Goal: Task Accomplishment & Management: Manage account settings

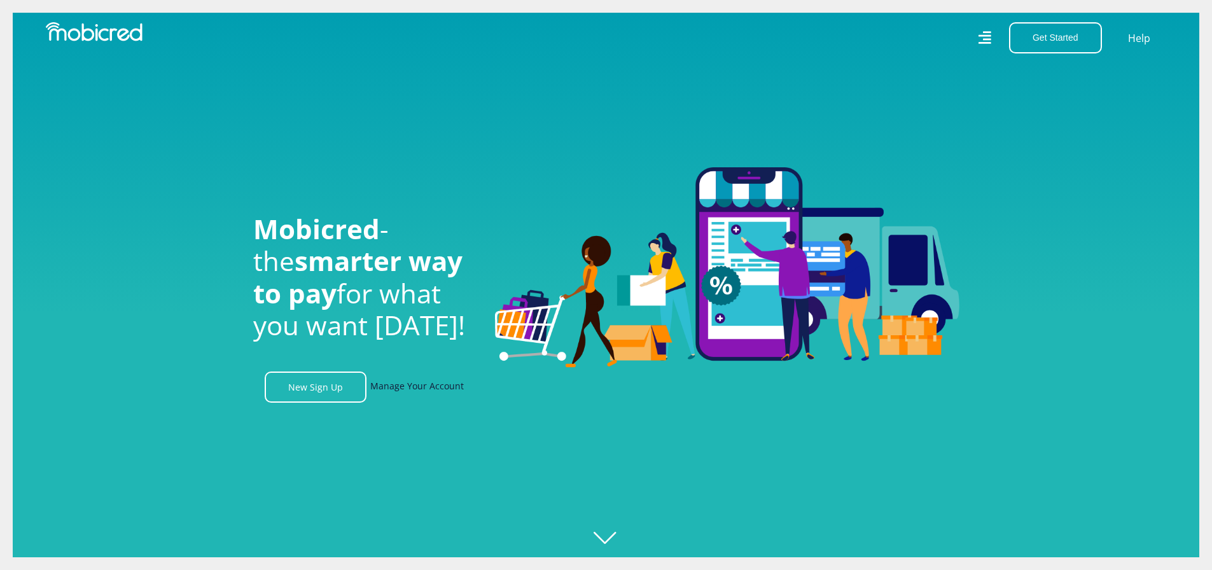
click at [429, 391] on link "Manage Your Account" at bounding box center [417, 386] width 94 height 31
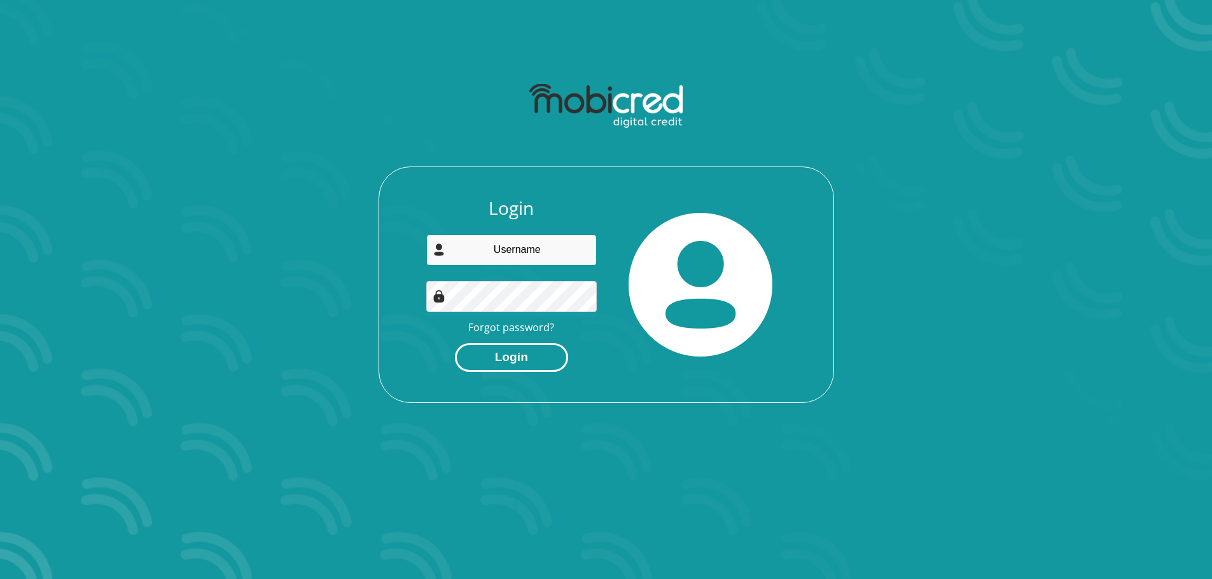
type input "mapularamahuma1@gmail.com"
click at [513, 354] on button "Login" at bounding box center [511, 357] width 113 height 29
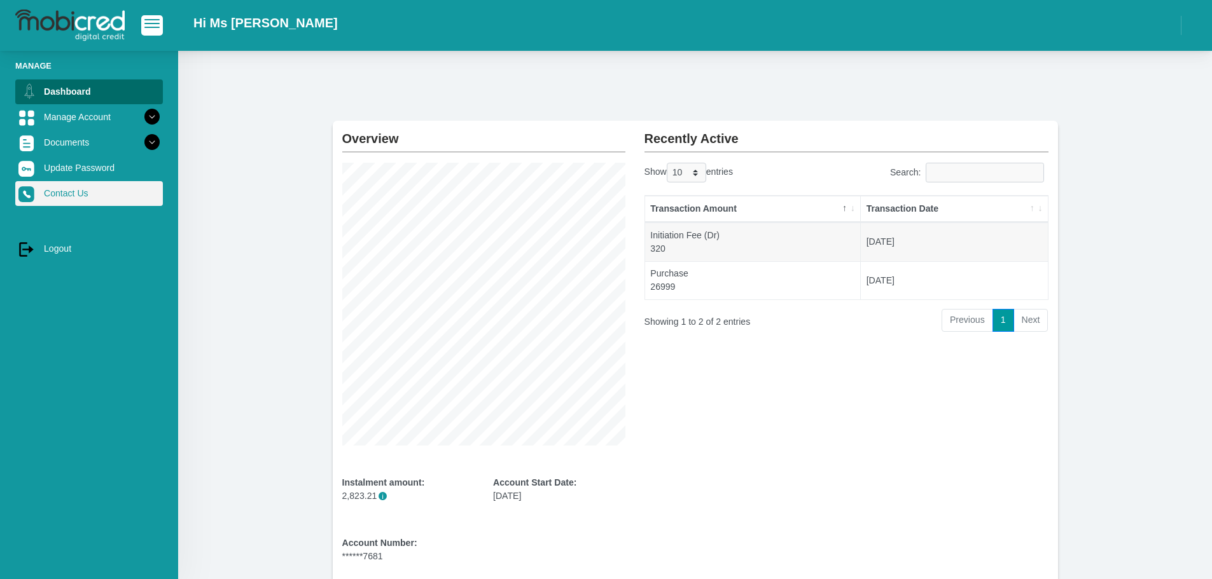
click at [96, 191] on link "Contact Us" at bounding box center [89, 193] width 148 height 24
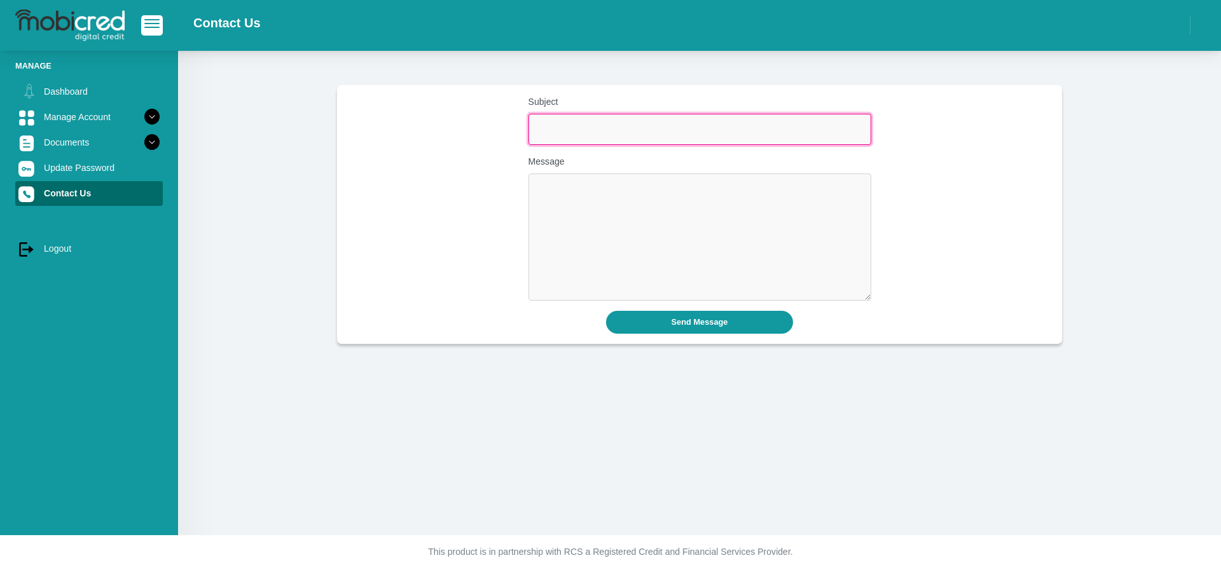
click at [562, 127] on input "Subject" at bounding box center [700, 129] width 343 height 31
click at [150, 20] on span "button" at bounding box center [151, 19] width 15 height 1
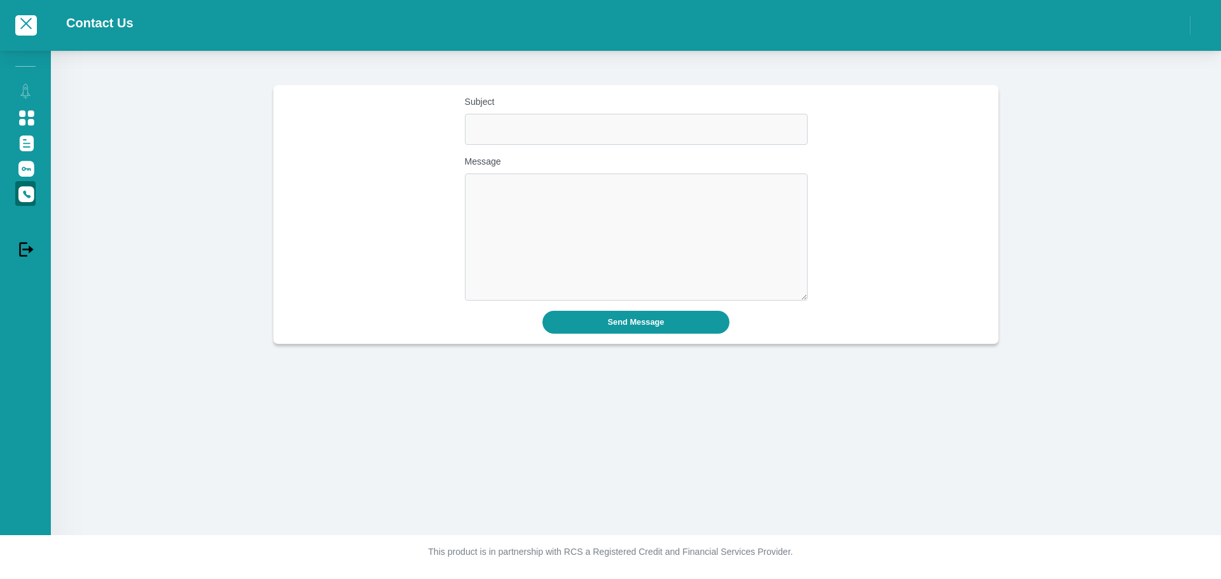
click at [7, 23] on div at bounding box center [25, 25] width 51 height 38
click at [25, 24] on span "button" at bounding box center [25, 23] width 11 height 11
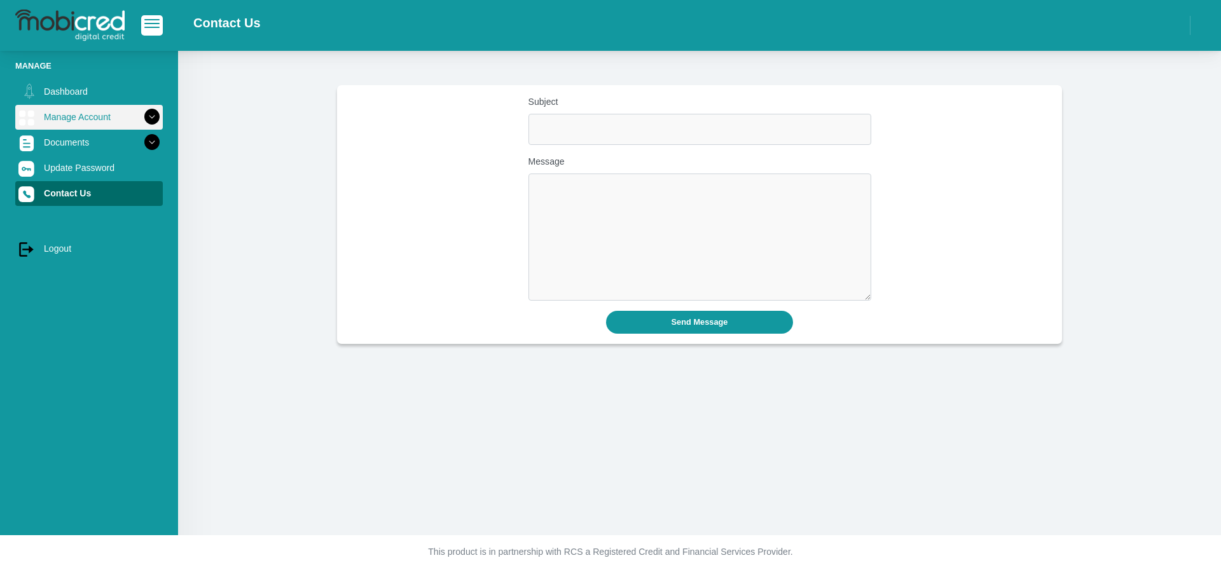
click at [67, 114] on link "Manage Account" at bounding box center [89, 117] width 148 height 24
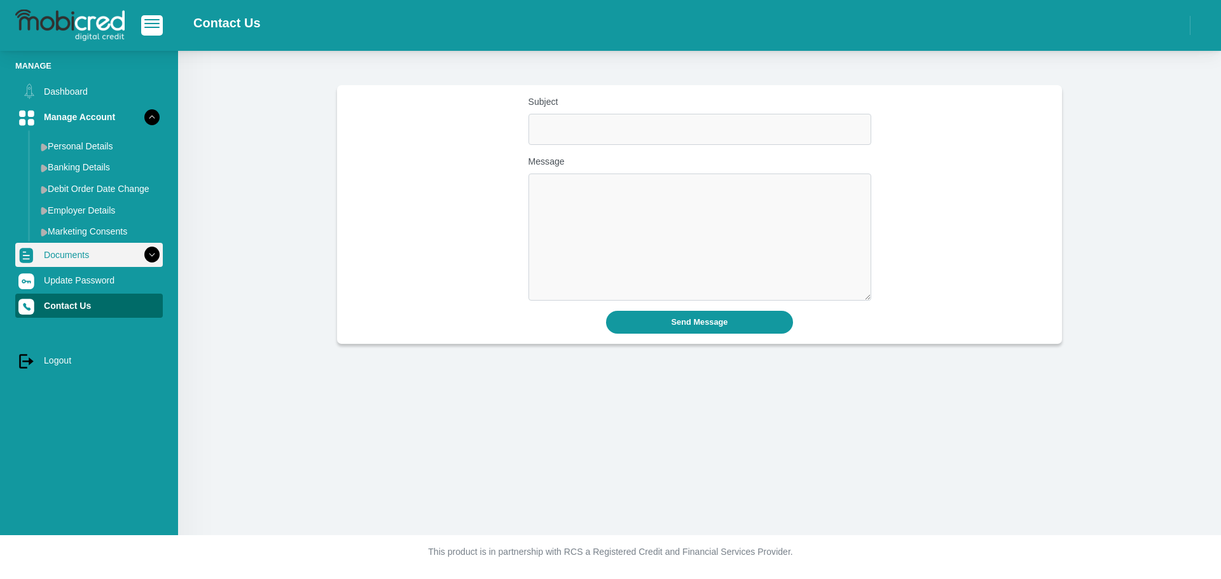
click at [83, 256] on link "Documents" at bounding box center [89, 255] width 148 height 24
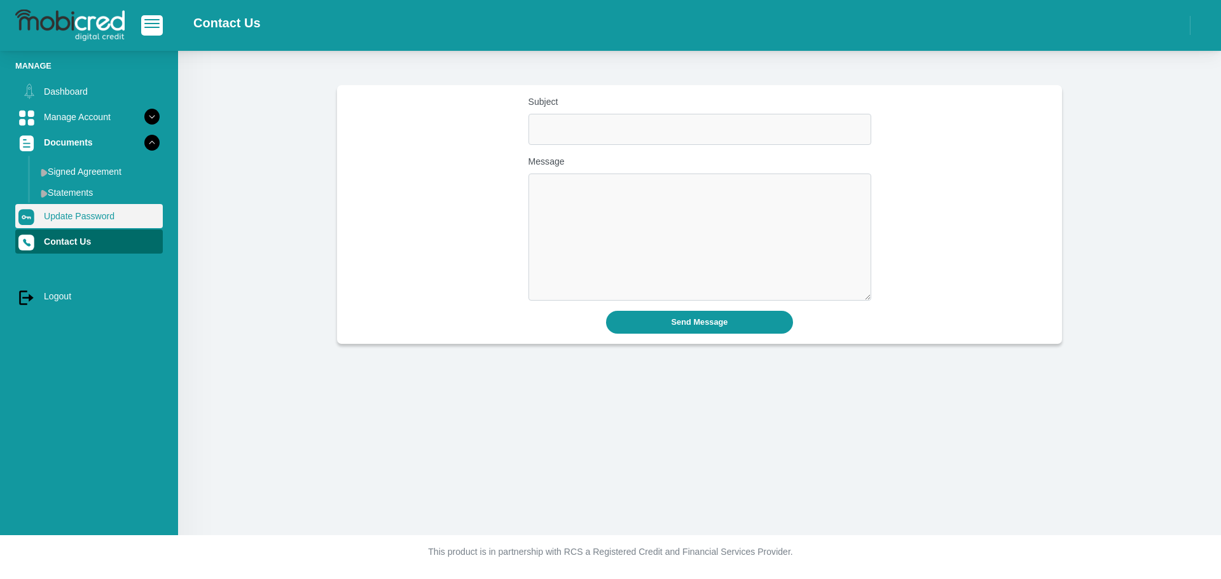
click at [91, 212] on link "Update Password" at bounding box center [89, 216] width 148 height 24
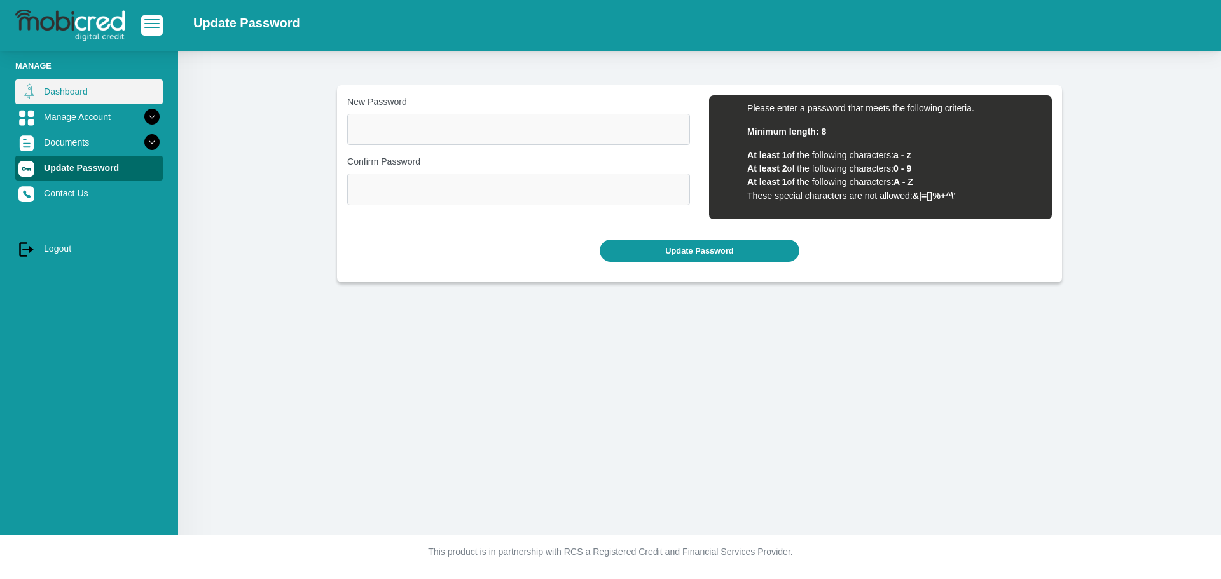
click at [66, 91] on link "Dashboard" at bounding box center [89, 92] width 148 height 24
click at [48, 86] on link "Dashboard" at bounding box center [89, 92] width 148 height 24
click at [69, 88] on link "Dashboard" at bounding box center [89, 92] width 148 height 24
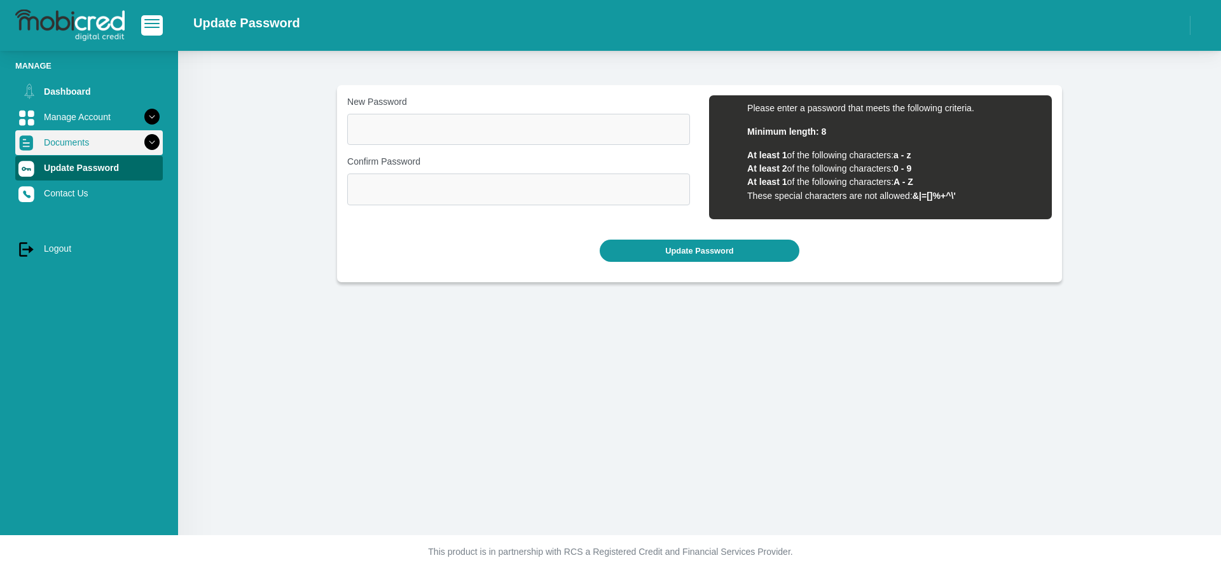
click at [56, 142] on link "Documents" at bounding box center [89, 142] width 148 height 24
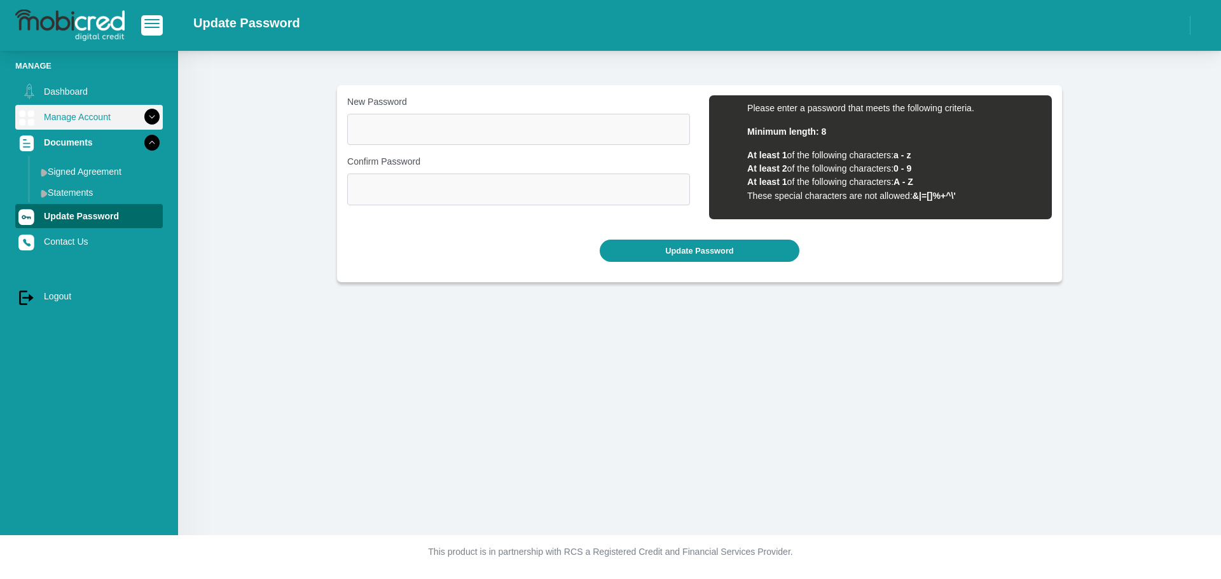
click at [58, 109] on link "Manage Account" at bounding box center [89, 117] width 148 height 24
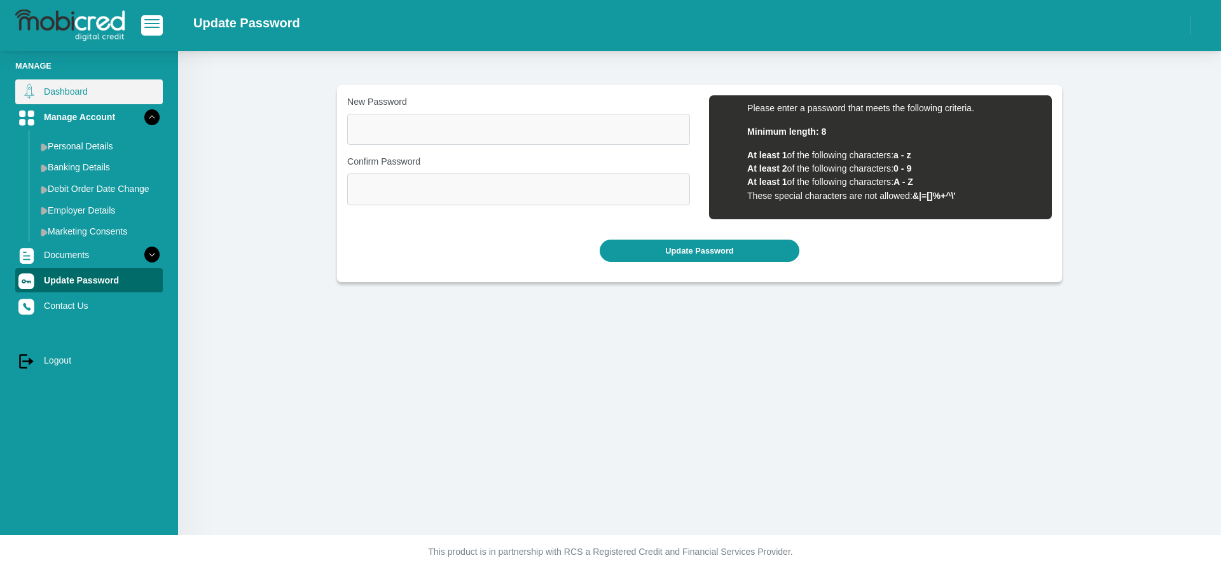
click at [57, 94] on link "Dashboard" at bounding box center [89, 92] width 148 height 24
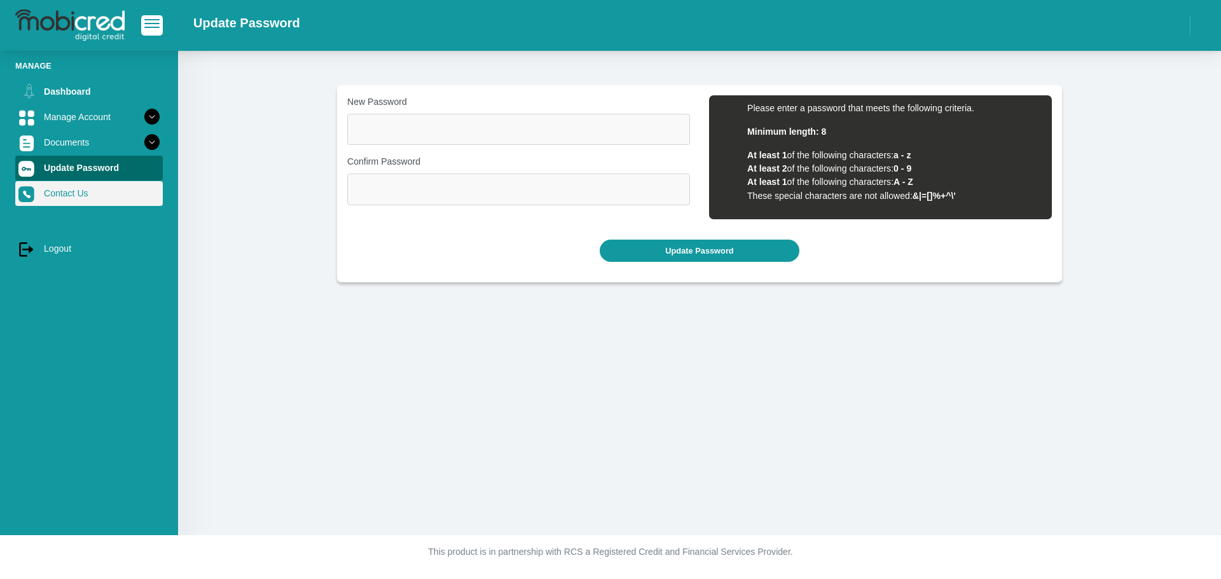
click at [73, 193] on link "Contact Us" at bounding box center [89, 193] width 148 height 24
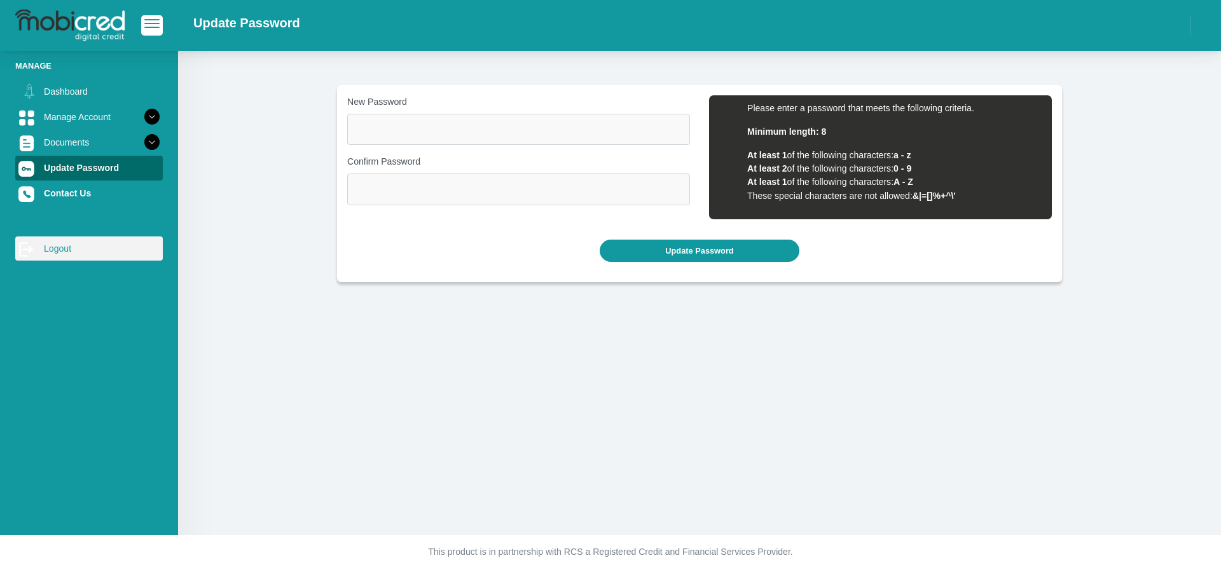
click at [48, 248] on link "log out Logout" at bounding box center [89, 249] width 148 height 24
